Goal: Task Accomplishment & Management: Use online tool/utility

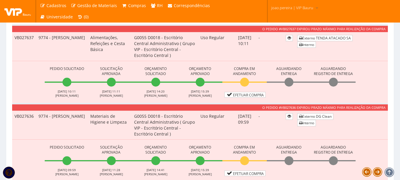
scroll to position [682, 0]
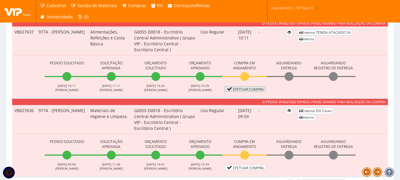
click at [253, 89] on link "Efetuar Compra" at bounding box center [245, 89] width 41 height 6
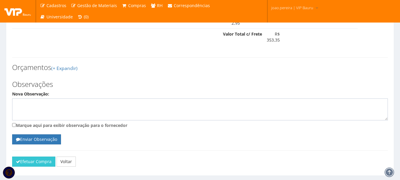
scroll to position [326, 0]
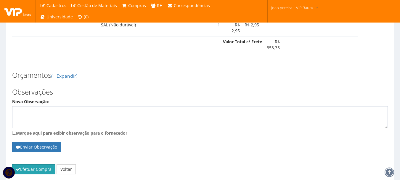
click at [37, 174] on button "Efetuar Compra" at bounding box center [33, 169] width 43 height 10
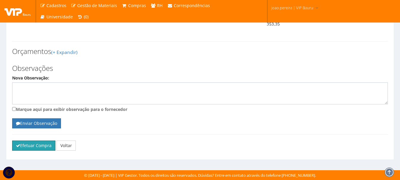
scroll to position [356, 0]
click at [37, 149] on button "Efetuar Compra" at bounding box center [33, 145] width 43 height 10
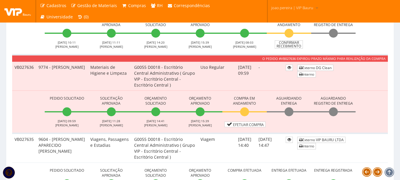
scroll to position [741, 0]
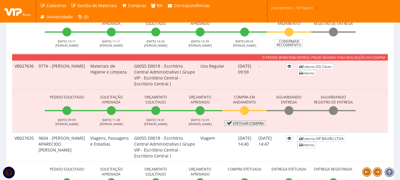
click at [249, 123] on link "Efetuar Compra" at bounding box center [245, 123] width 41 height 6
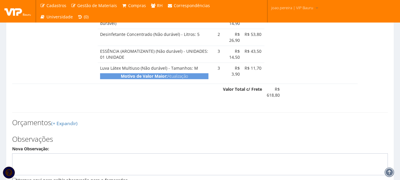
scroll to position [729, 0]
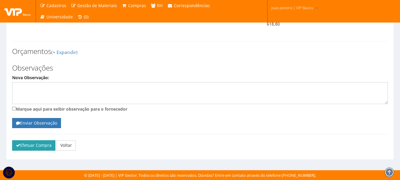
click at [34, 145] on button "Efetuar Compra" at bounding box center [33, 145] width 43 height 10
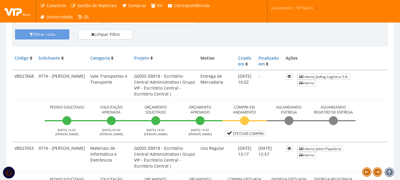
scroll to position [148, 0]
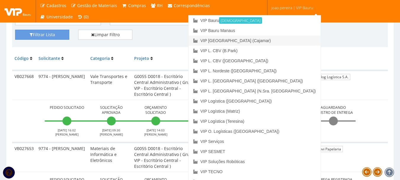
click at [278, 40] on link "VIP [GEOGRAPHIC_DATA] (Cajamar)" at bounding box center [255, 41] width 132 height 10
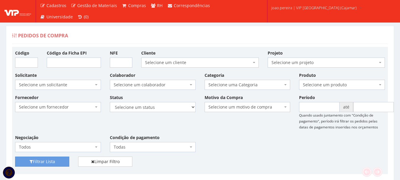
click at [244, 140] on div "Fornecedor Selecione um fornecedor ******** ******** 1000 MARCAS [GEOGRAPHIC_DA…" at bounding box center [200, 125] width 379 height 62
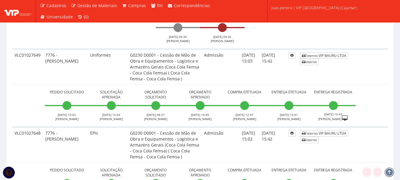
scroll to position [1037, 0]
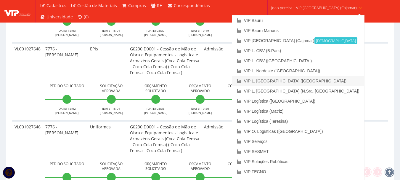
click at [307, 80] on link "VIP L. [GEOGRAPHIC_DATA] ([GEOGRAPHIC_DATA])" at bounding box center [298, 81] width 132 height 10
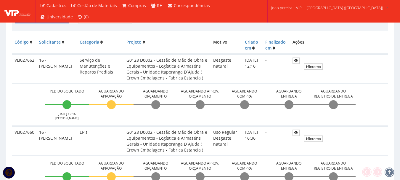
scroll to position [148, 0]
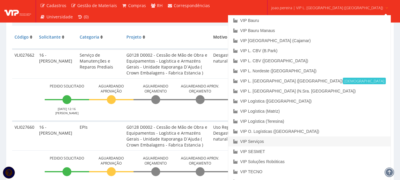
click at [295, 141] on link "VIP Serviços" at bounding box center [309, 141] width 162 height 10
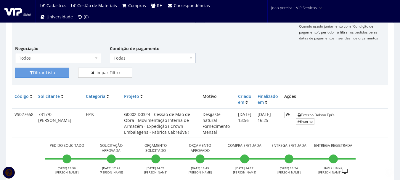
scroll to position [119, 0]
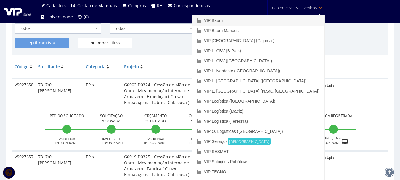
click at [268, 17] on link "VIP Bauru" at bounding box center [258, 20] width 132 height 10
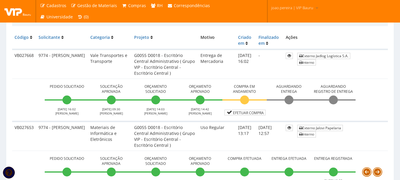
scroll to position [148, 0]
click at [250, 111] on link "Efetuar Compra" at bounding box center [245, 112] width 41 height 6
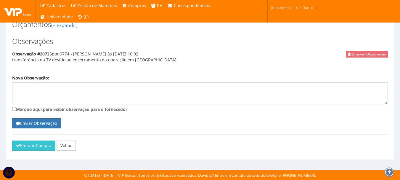
scroll to position [234, 0]
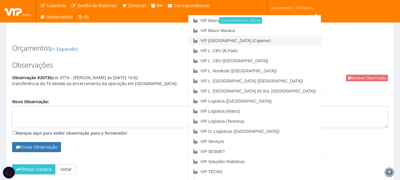
click at [279, 43] on link "VIP [GEOGRAPHIC_DATA] (Cajamar)" at bounding box center [255, 41] width 132 height 10
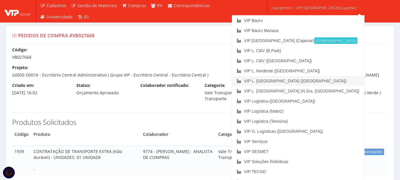
click at [306, 78] on link "VIP L. [GEOGRAPHIC_DATA] ([GEOGRAPHIC_DATA])" at bounding box center [298, 81] width 132 height 10
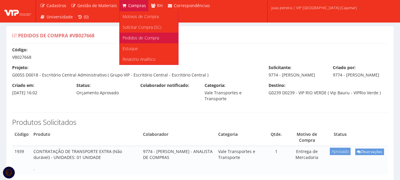
click at [148, 39] on span "Pedidos de Compra" at bounding box center [141, 38] width 36 height 6
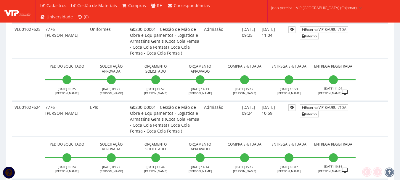
scroll to position [1896, 0]
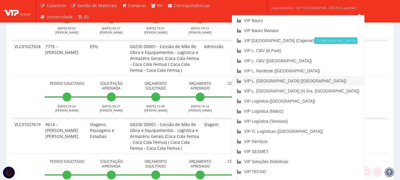
click at [306, 78] on link "VIP L. [GEOGRAPHIC_DATA] ([GEOGRAPHIC_DATA])" at bounding box center [298, 81] width 132 height 10
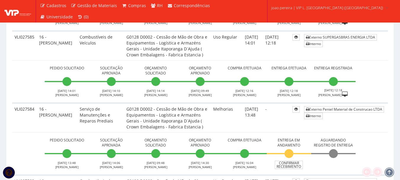
scroll to position [1274, 0]
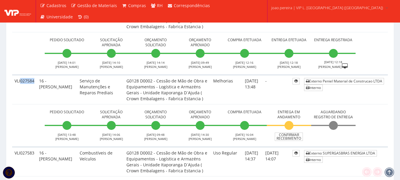
drag, startPoint x: 21, startPoint y: 81, endPoint x: 34, endPoint y: 80, distance: 13.1
click at [34, 80] on td "VLI027584" at bounding box center [24, 89] width 25 height 29
copy td "027584"
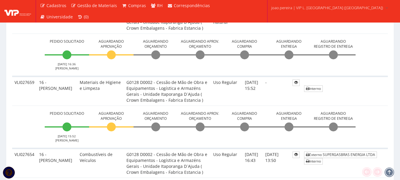
scroll to position [267, 0]
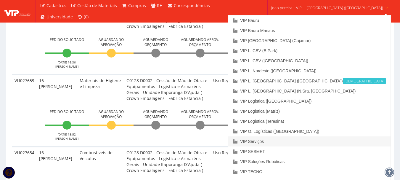
click at [294, 139] on link "VIP Serviços" at bounding box center [309, 141] width 162 height 10
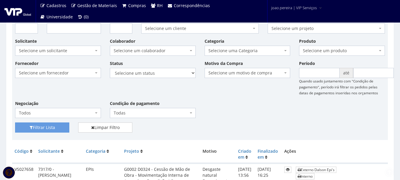
scroll to position [30, 0]
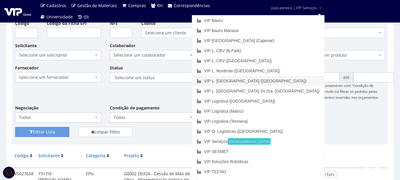
click at [287, 79] on link "VIP L. [GEOGRAPHIC_DATA] ([GEOGRAPHIC_DATA])" at bounding box center [258, 81] width 132 height 10
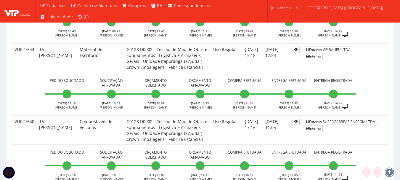
scroll to position [533, 0]
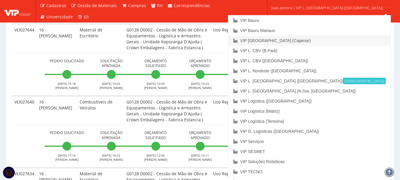
click at [300, 40] on link "VIP [GEOGRAPHIC_DATA] (Cajamar)" at bounding box center [309, 41] width 162 height 10
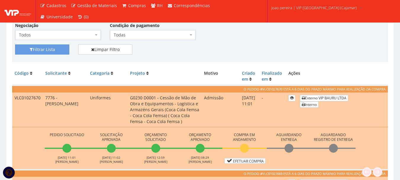
scroll to position [148, 0]
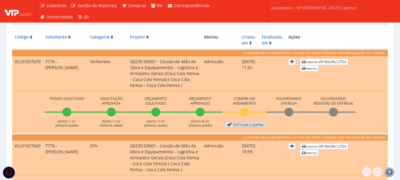
click at [256, 124] on link "Efetuar Compra" at bounding box center [245, 125] width 41 height 6
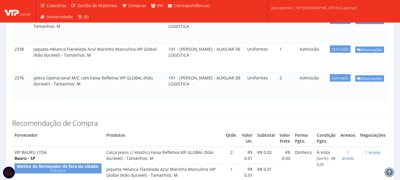
scroll to position [148, 0]
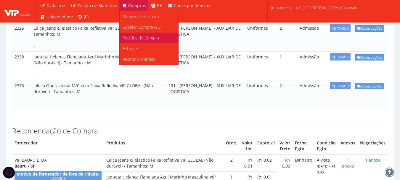
click at [143, 39] on span "Pedidos de Compra" at bounding box center [141, 38] width 36 height 6
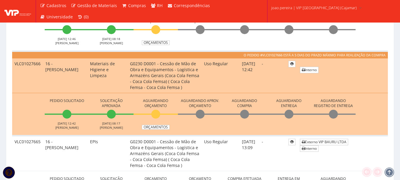
scroll to position [444, 0]
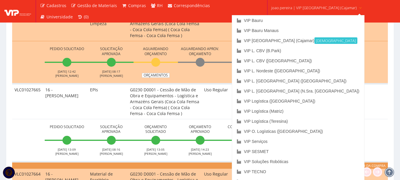
click at [331, 4] on link "joao.pereira | VIP Brasil (Cajamar)" at bounding box center [317, 7] width 96 height 15
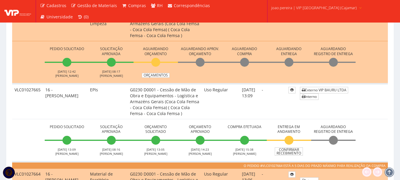
click at [327, 6] on link "joao.pereira | VIP Brasil (Cajamar)" at bounding box center [317, 7] width 96 height 15
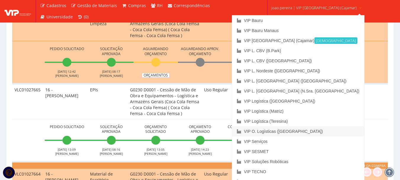
click at [291, 131] on link "VIP O. Logísticas ([GEOGRAPHIC_DATA])" at bounding box center [298, 131] width 132 height 10
